Goal: Navigation & Orientation: Understand site structure

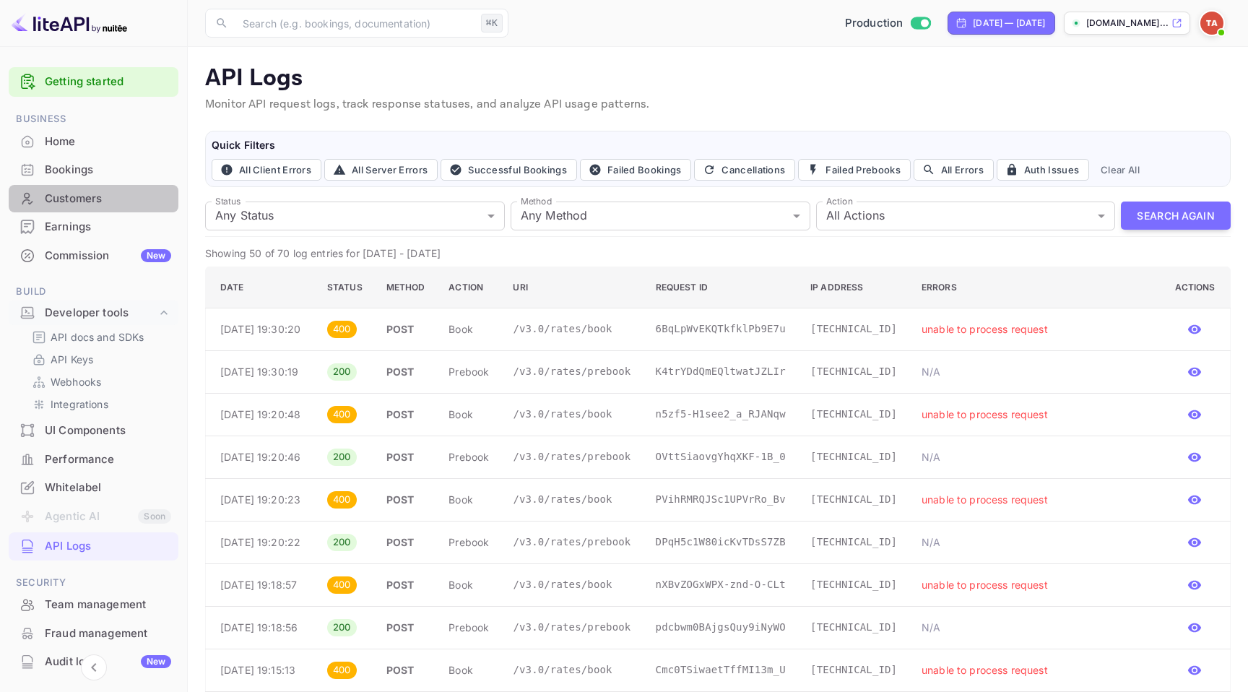
click at [100, 206] on div "Customers" at bounding box center [108, 199] width 126 height 17
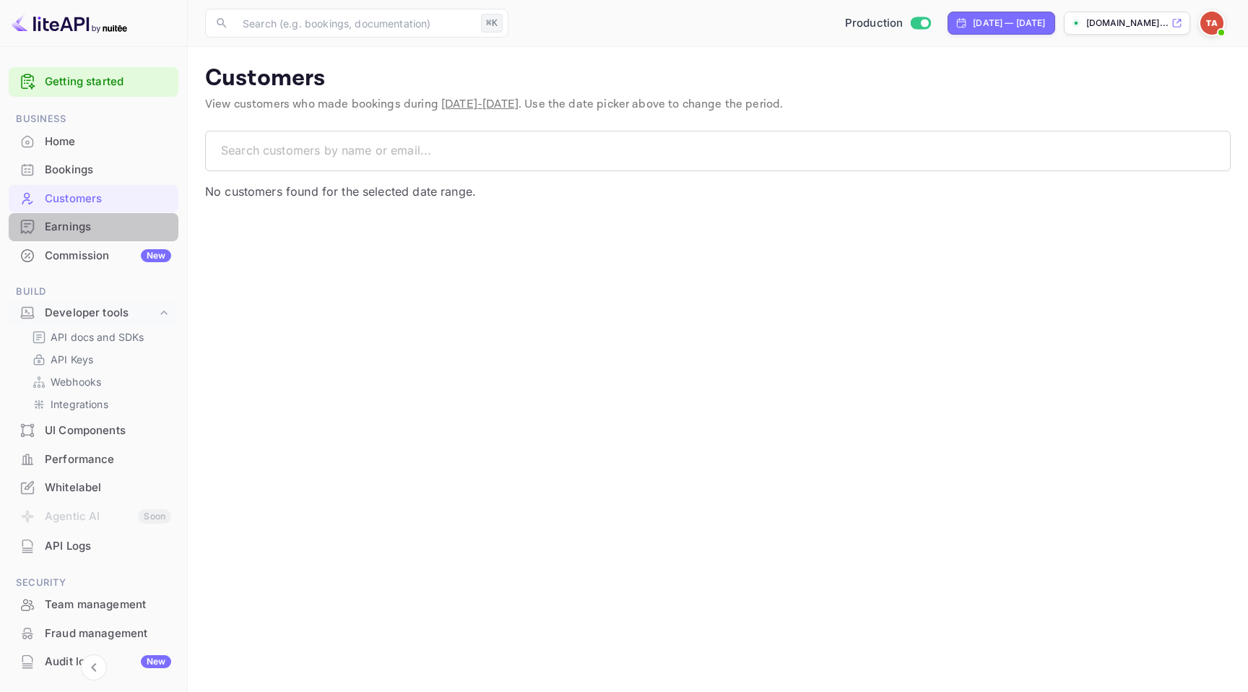
click at [98, 223] on div "Earnings" at bounding box center [108, 227] width 126 height 17
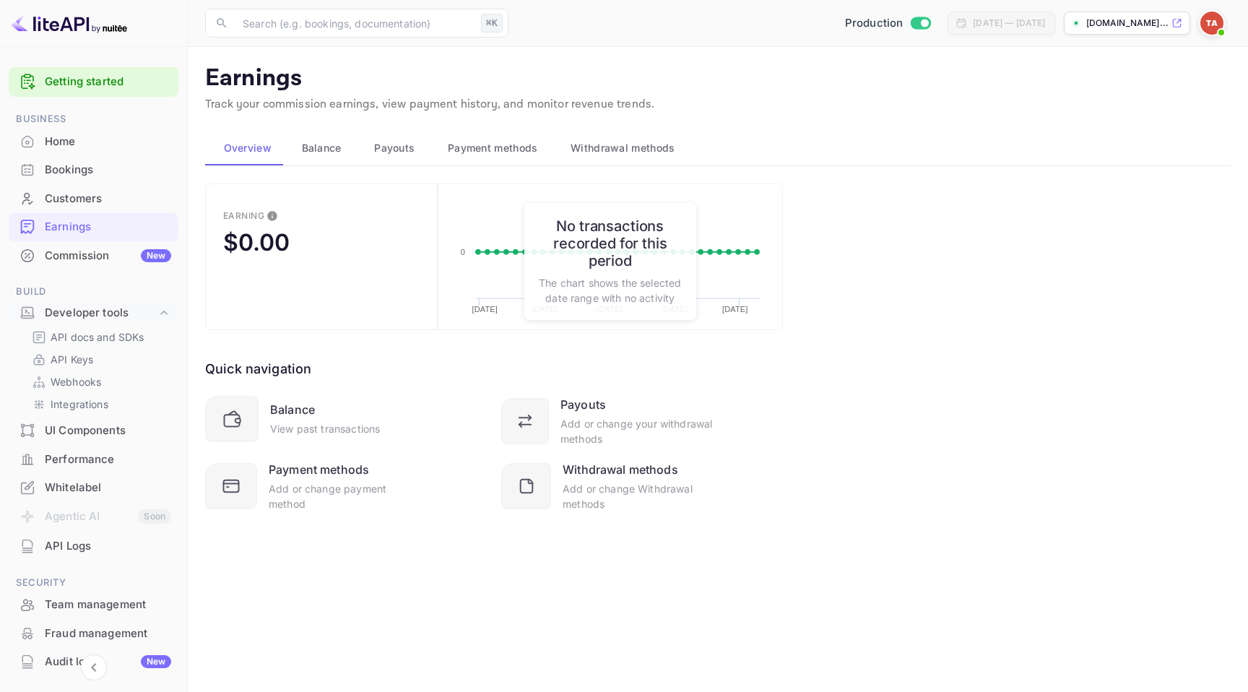
scroll to position [122, 0]
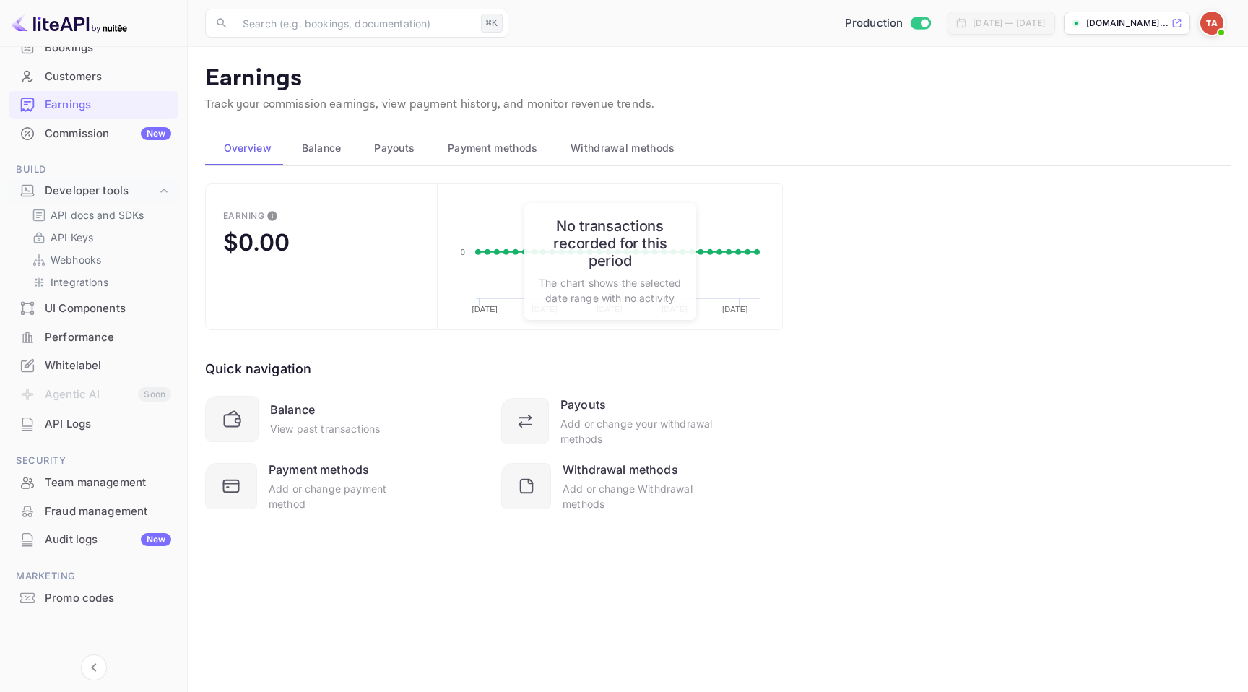
click at [109, 417] on div "API Logs" at bounding box center [108, 424] width 126 height 17
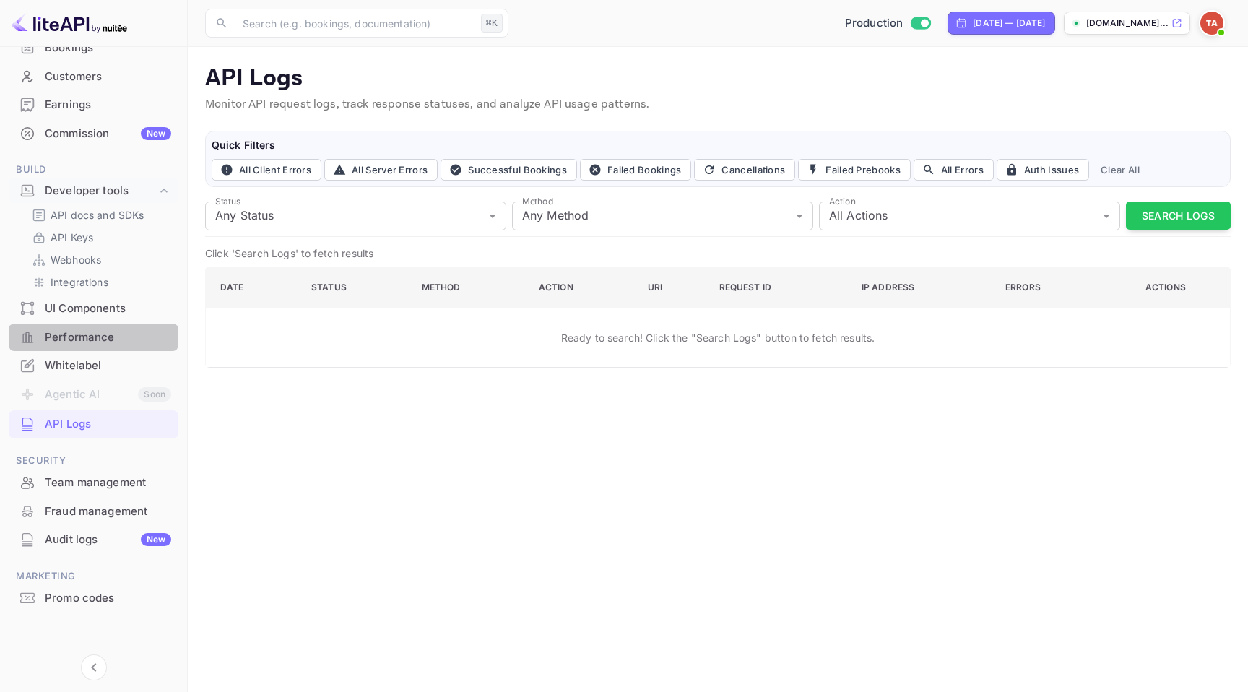
click at [94, 338] on div "Performance" at bounding box center [108, 337] width 126 height 17
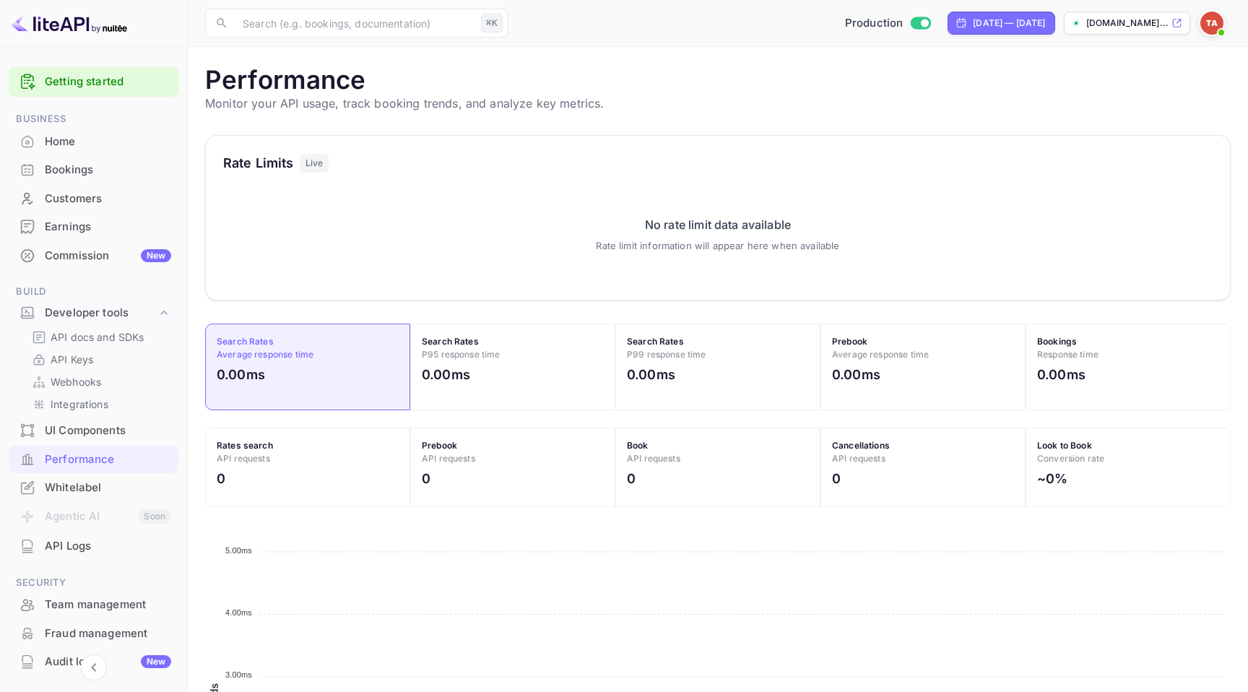
click at [74, 137] on div "Home" at bounding box center [108, 142] width 126 height 17
